Goal: Check status

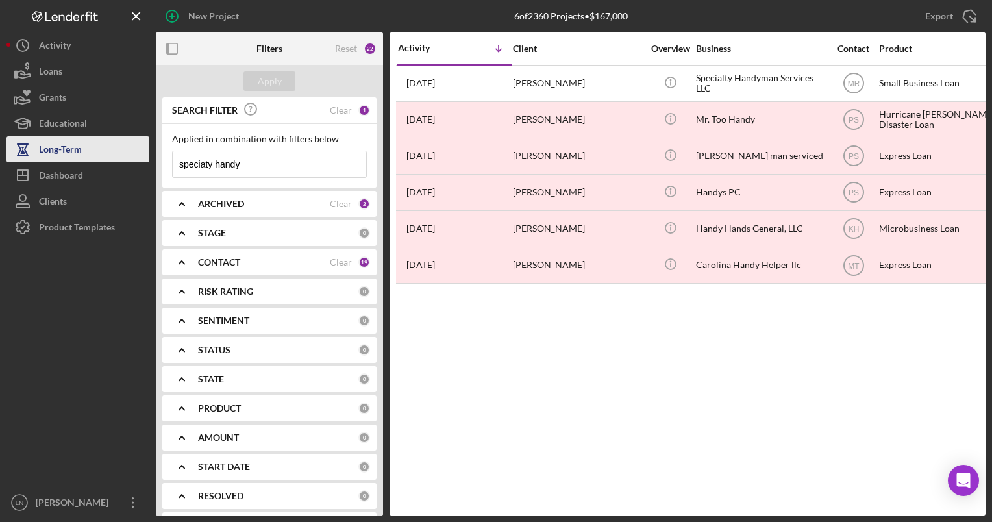
drag, startPoint x: 285, startPoint y: 162, endPoint x: 118, endPoint y: 157, distance: 167.6
click at [118, 157] on div "New Project 6 of 2360 Projects • $167,000 speciaty handy Export Icon/Export Fil…" at bounding box center [495, 257] width 979 height 515
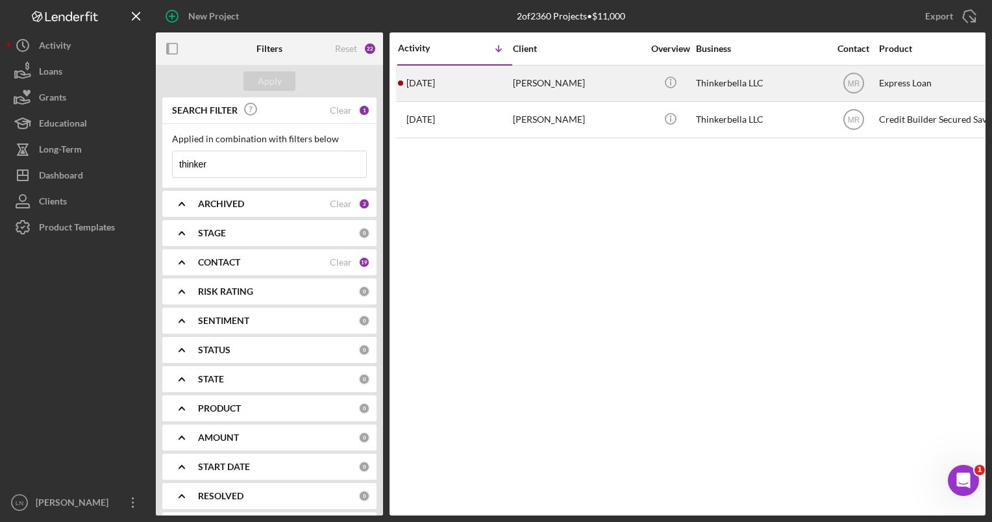
type input "thinker"
click at [719, 73] on div "Thinkerbella LLC" at bounding box center [761, 83] width 130 height 34
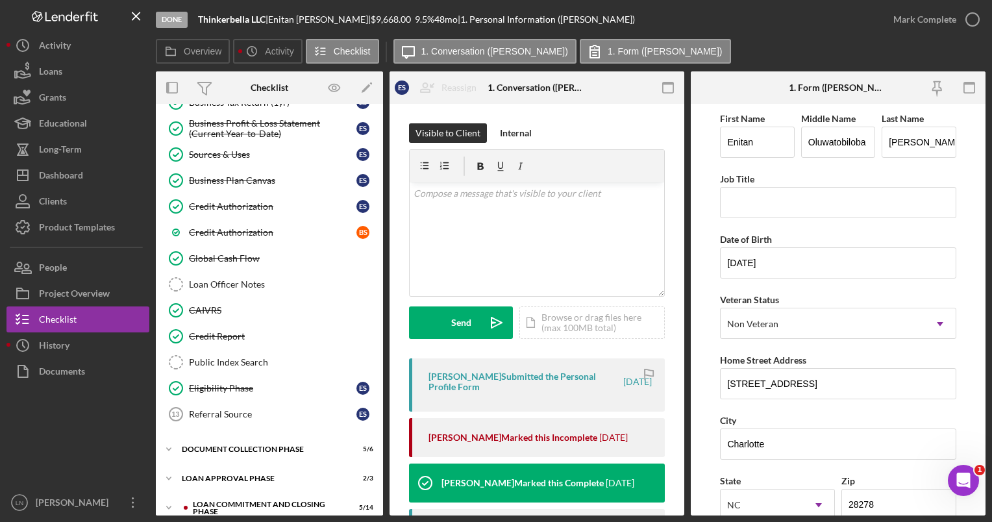
scroll to position [340, 0]
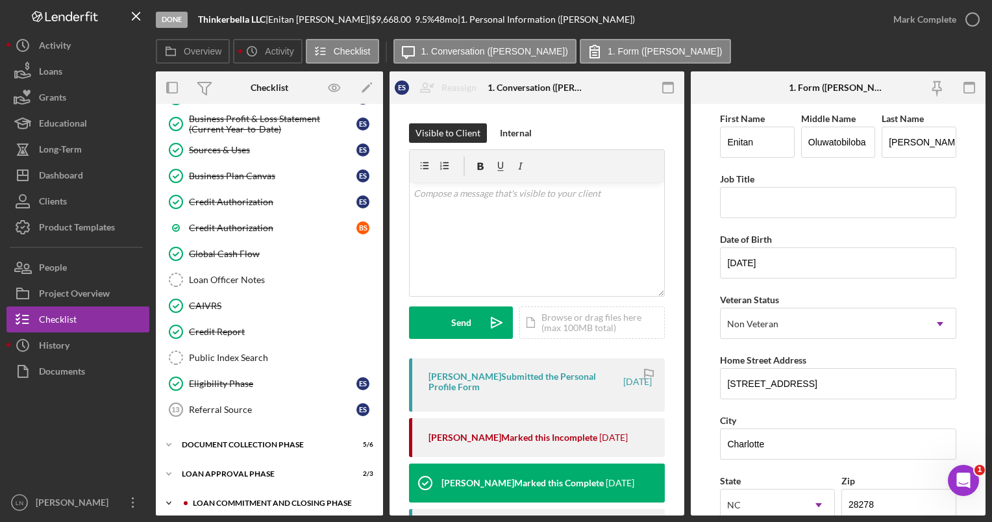
click at [266, 490] on div "Icon/Expander Loan Commitment and Closing Phase 5 / 14" at bounding box center [269, 503] width 227 height 26
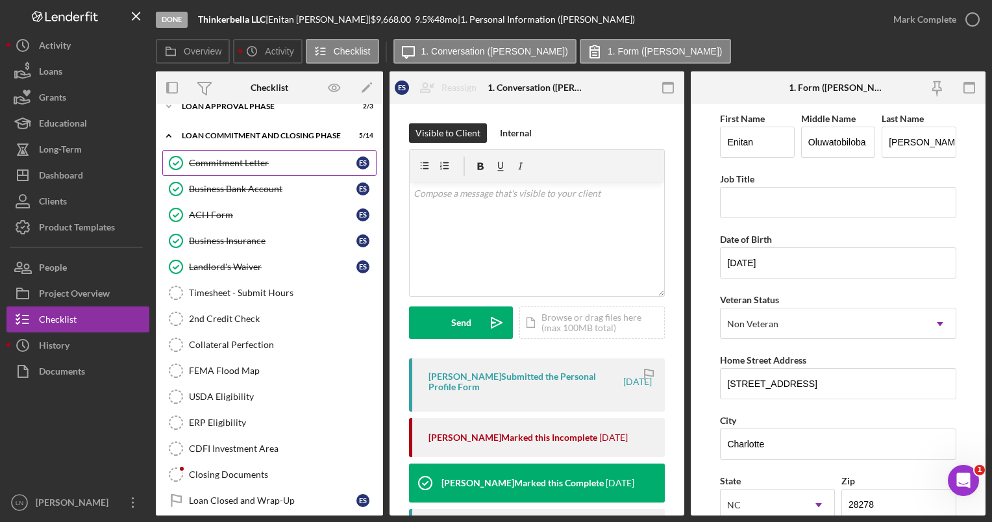
click at [270, 150] on link "Commitment Letter Commitment Letter E S" at bounding box center [269, 163] width 214 height 26
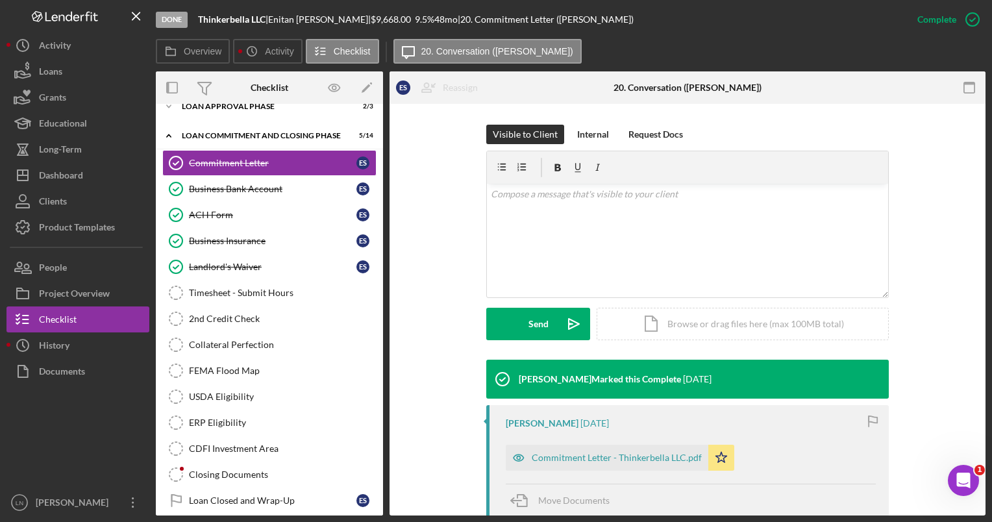
scroll to position [325, 0]
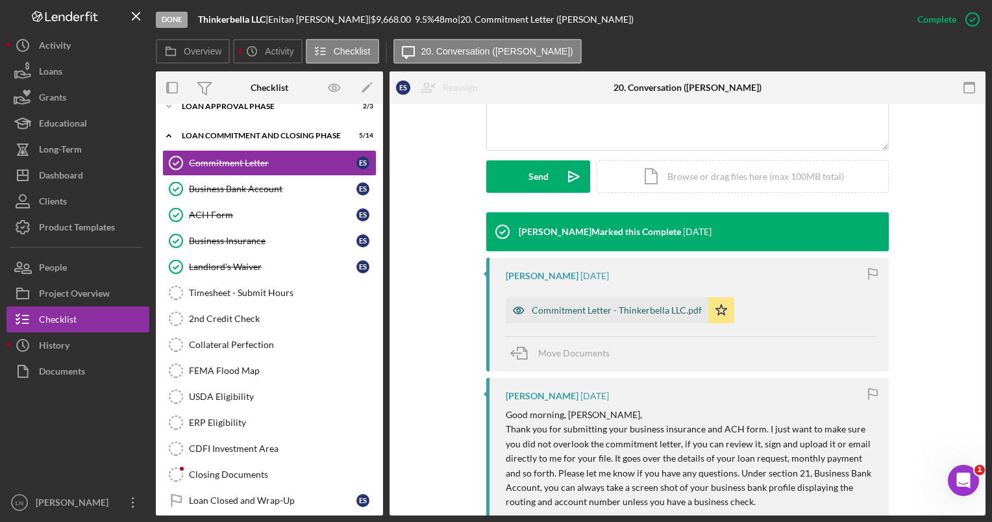
click at [585, 306] on div "Commitment Letter - Thinkerbella LLC.pdf" at bounding box center [617, 310] width 170 height 10
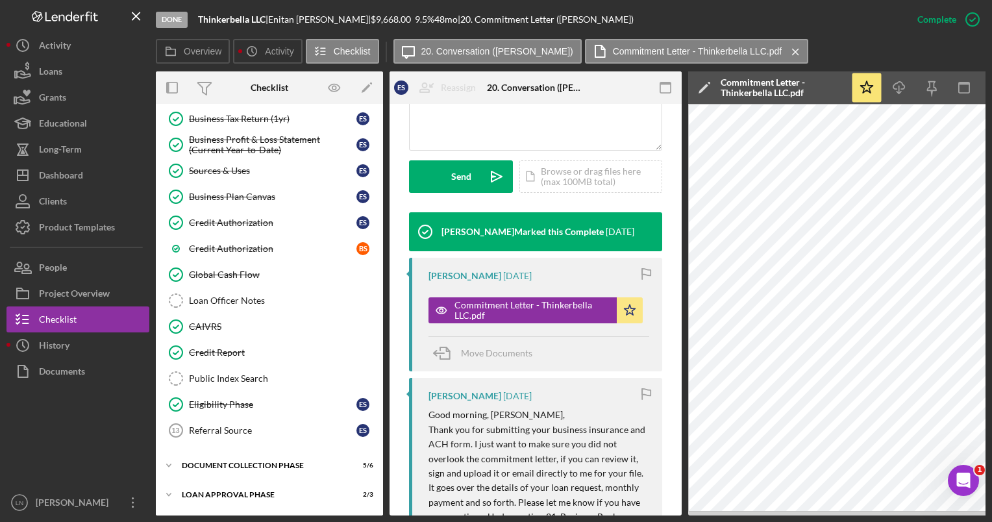
scroll to position [318, 0]
click at [238, 349] on div "Credit Report" at bounding box center [282, 354] width 187 height 10
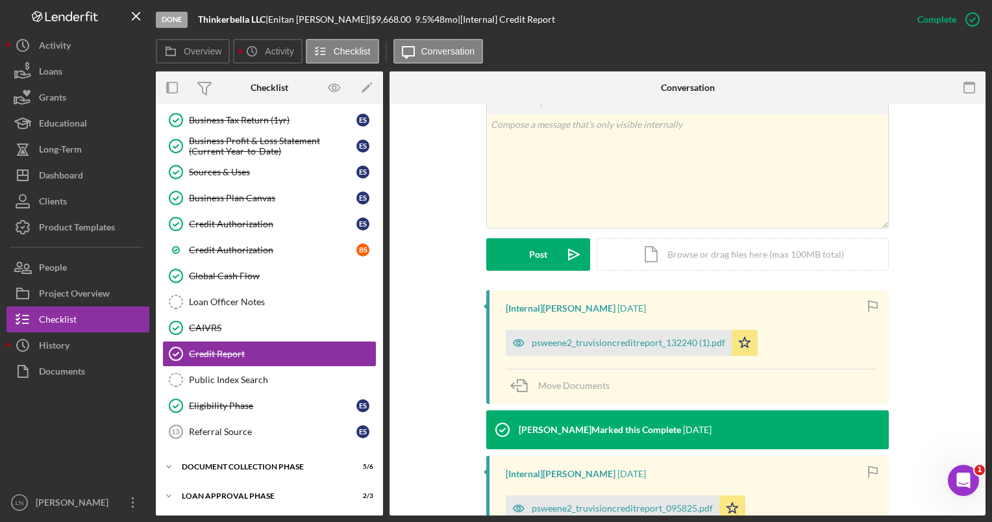
scroll to position [325, 0]
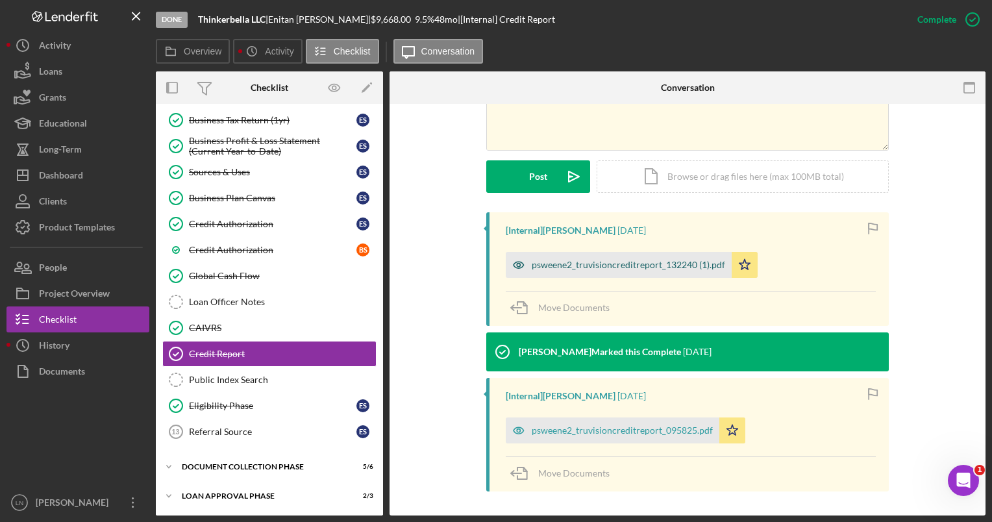
click at [610, 266] on div "psweene2_truvisioncreditreport_132240 (1).pdf" at bounding box center [628, 265] width 193 height 10
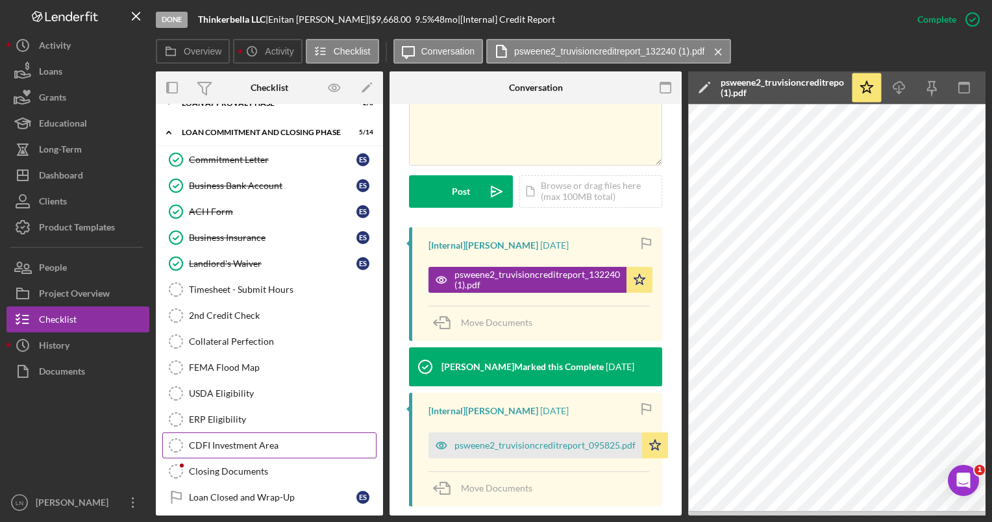
scroll to position [712, 0]
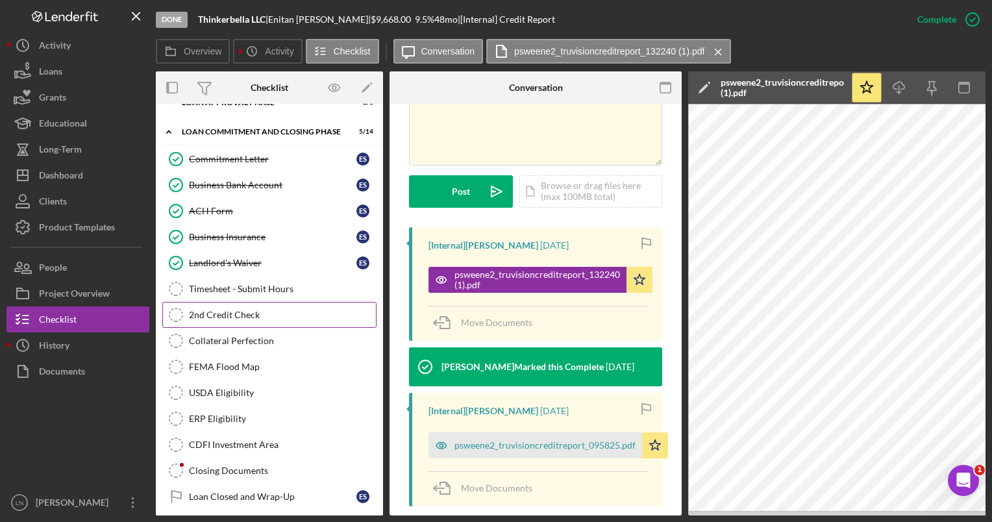
click at [259, 302] on link "2nd Credit Check 2nd Credit Check" at bounding box center [269, 315] width 214 height 26
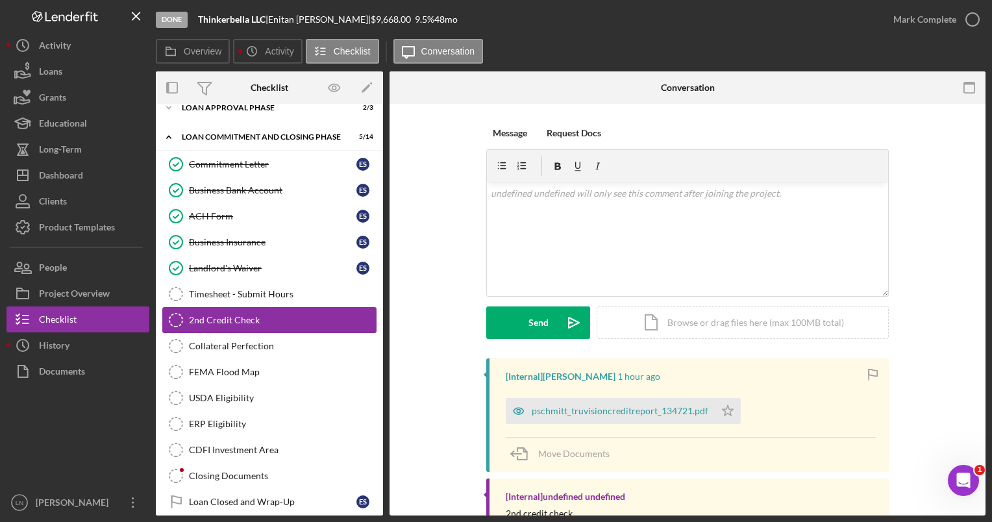
scroll to position [708, 0]
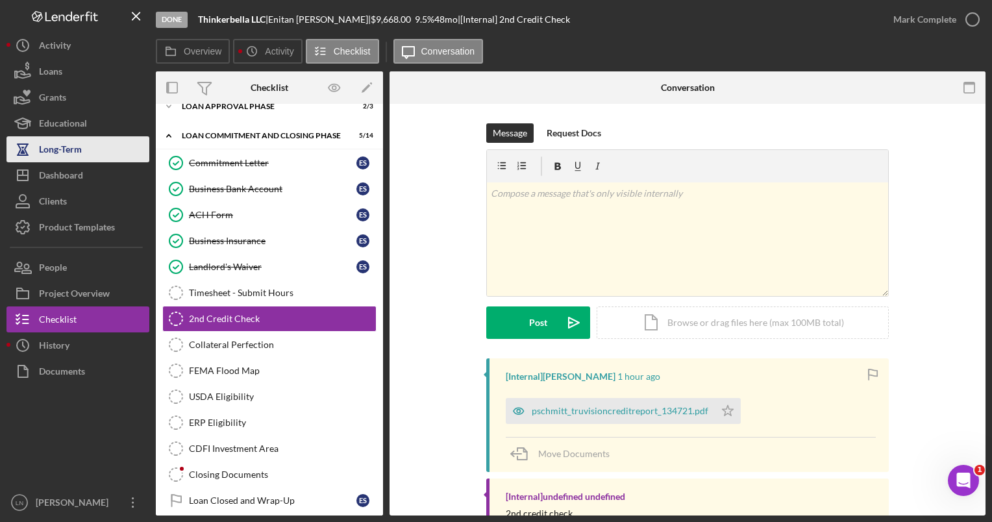
click at [65, 157] on div "Long-Term" at bounding box center [60, 150] width 43 height 29
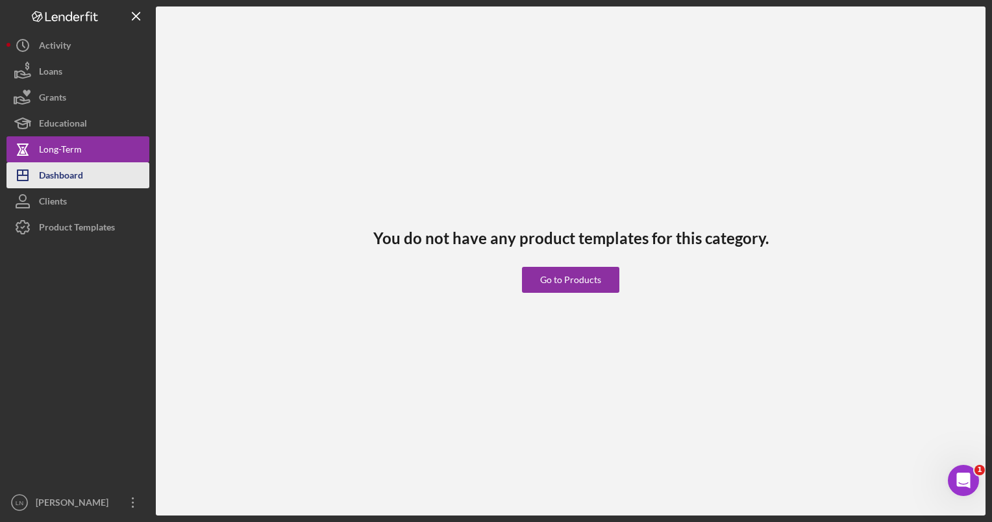
click at [62, 175] on div "Dashboard" at bounding box center [61, 176] width 44 height 29
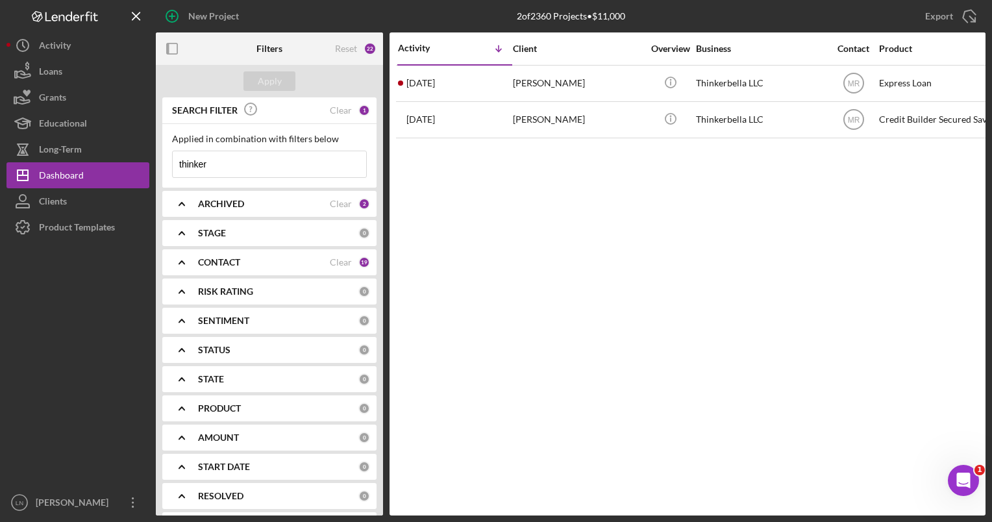
drag, startPoint x: 225, startPoint y: 162, endPoint x: 176, endPoint y: 166, distance: 49.5
click at [176, 166] on input "thinker" at bounding box center [269, 164] width 193 height 26
type input "red wolf"
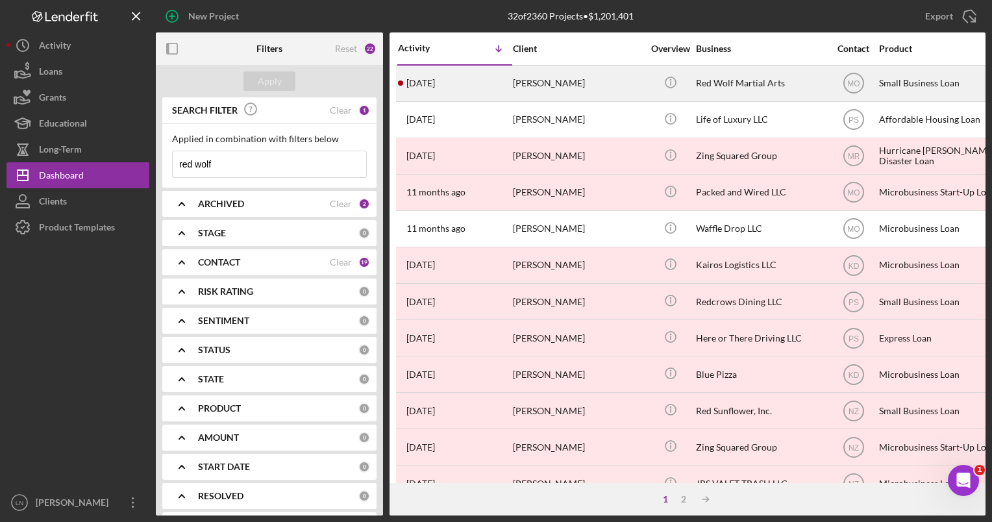
drag, startPoint x: 682, startPoint y: 79, endPoint x: 709, endPoint y: 91, distance: 29.7
click at [709, 91] on div "Red Wolf Martial Arts" at bounding box center [761, 83] width 130 height 34
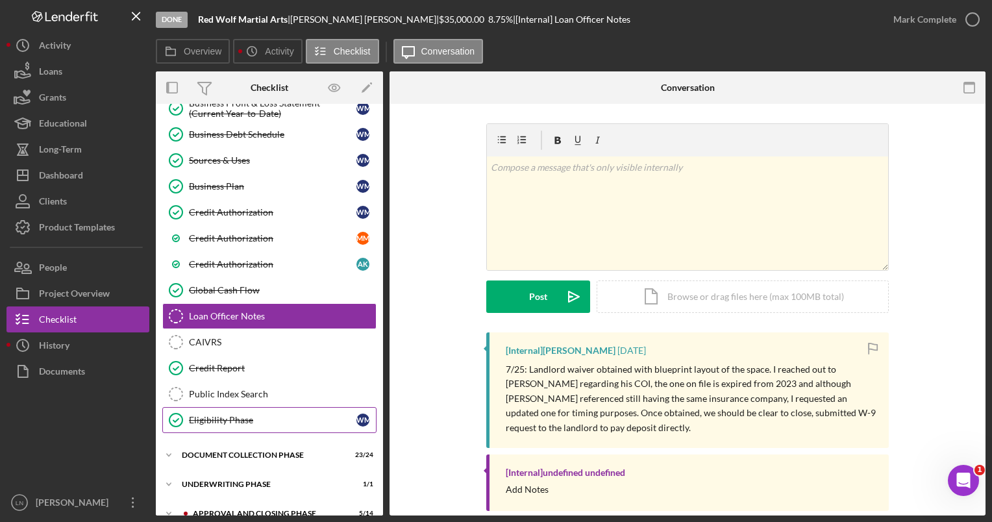
scroll to position [443, 0]
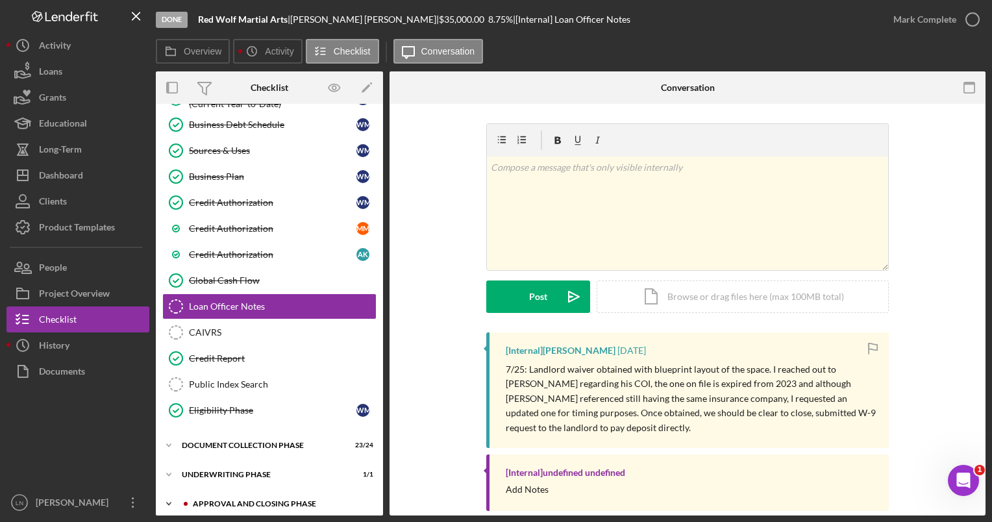
click at [240, 500] on div "Approval and Closing Phase" at bounding box center [280, 504] width 174 height 8
